Goal: Find specific page/section: Find specific page/section

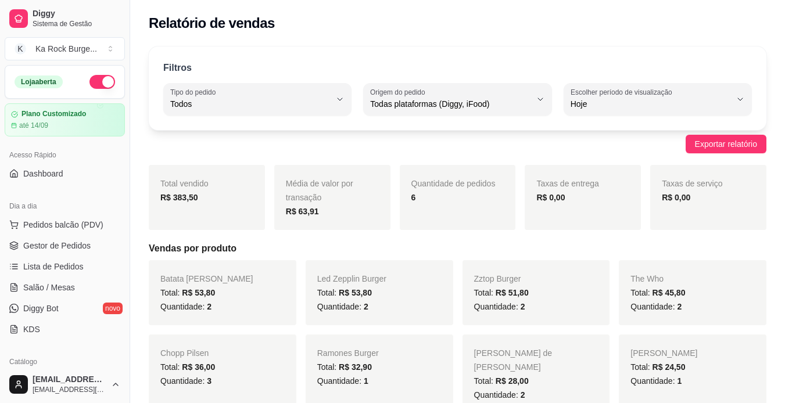
select select "ALL"
select select "0"
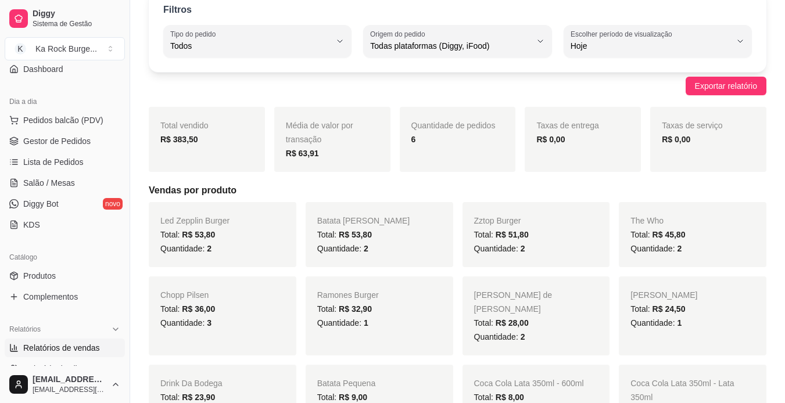
scroll to position [128, 0]
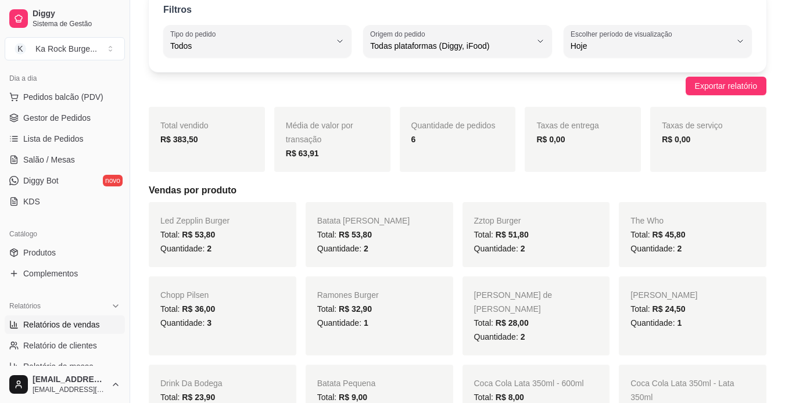
click at [96, 324] on span "Relatórios de vendas" at bounding box center [61, 325] width 77 height 12
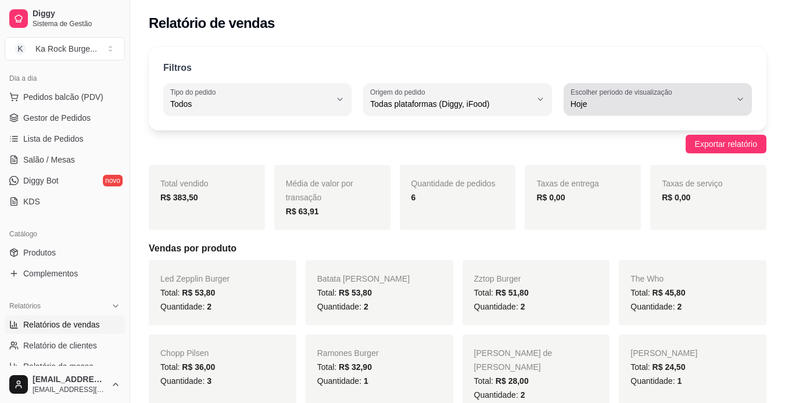
click at [674, 105] on span "Hoje" at bounding box center [650, 104] width 160 height 12
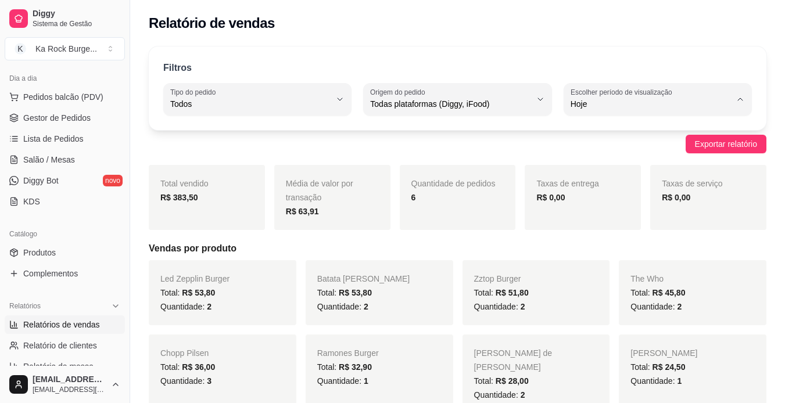
click at [669, 152] on span "Ontem" at bounding box center [652, 150] width 152 height 11
type input "1"
select select "1"
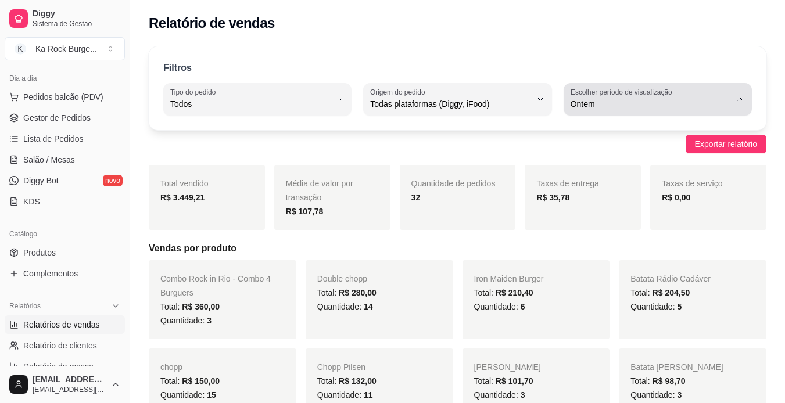
click at [670, 101] on span "Ontem" at bounding box center [650, 104] width 160 height 12
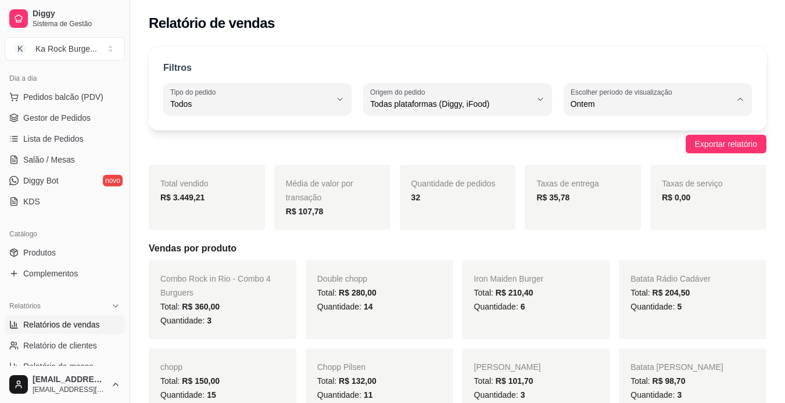
click at [655, 129] on span "Hoje" at bounding box center [652, 131] width 152 height 11
type input "0"
select select "0"
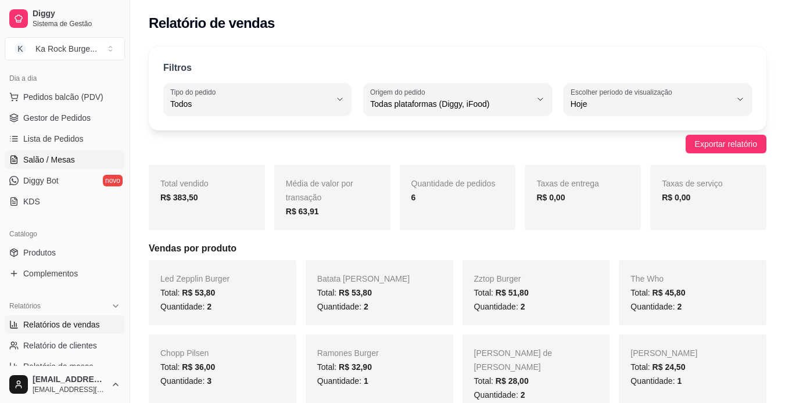
click at [56, 164] on span "Salão / Mesas" at bounding box center [49, 160] width 52 height 12
